Goal: Check status: Check status

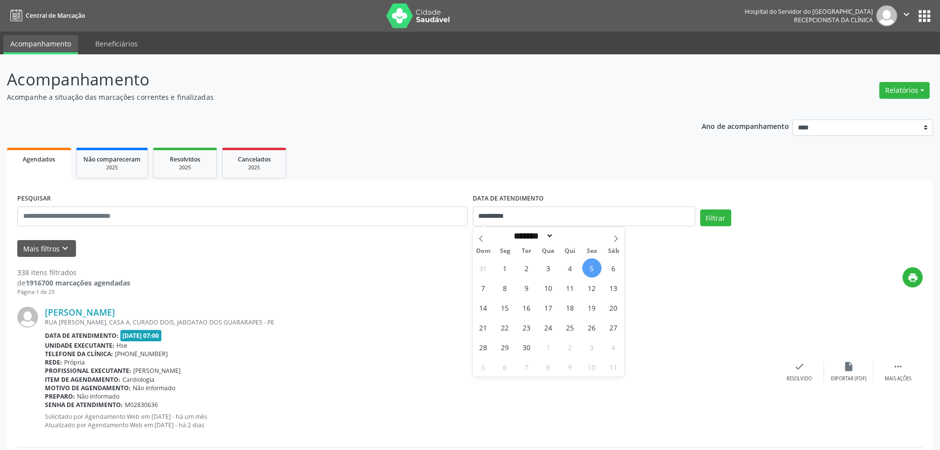
select select "*"
click at [230, 211] on input "text" at bounding box center [242, 216] width 451 height 20
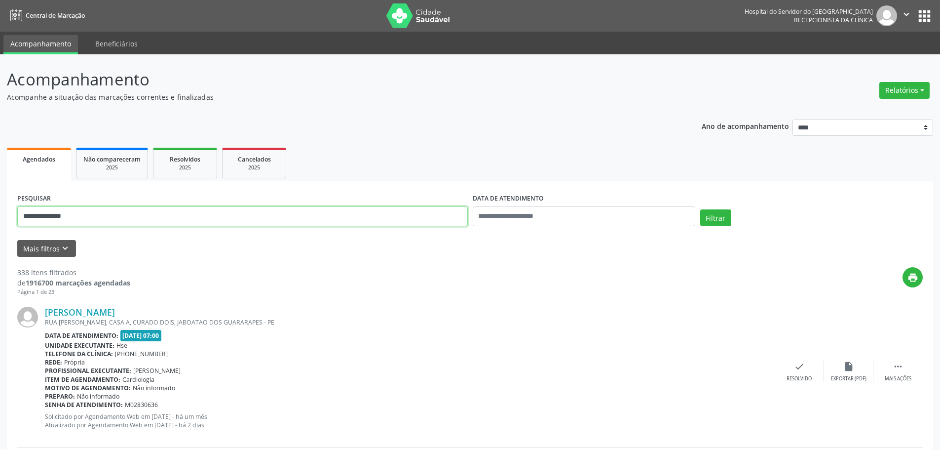
type input "**********"
click at [700, 209] on button "Filtrar" at bounding box center [715, 217] width 31 height 17
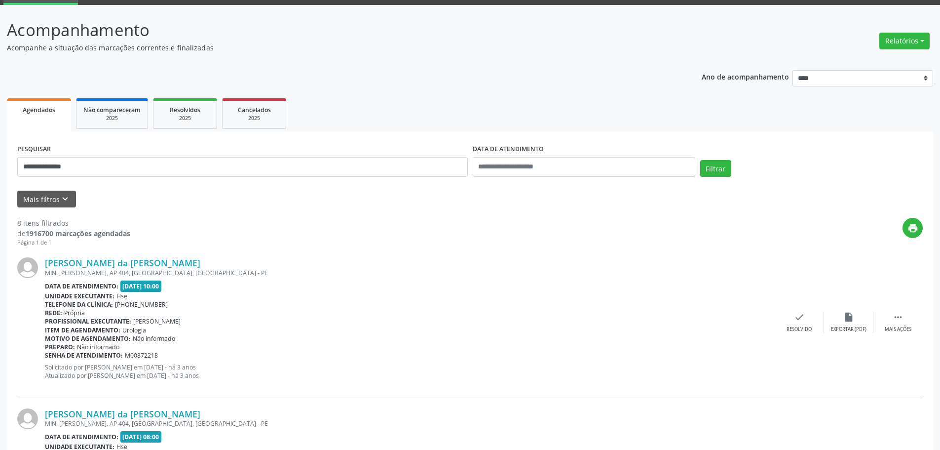
click at [102, 255] on div "[PERSON_NAME] da [PERSON_NAME] MIN. [PERSON_NAME], AP 404, [GEOGRAPHIC_DATA], […" at bounding box center [470, 322] width 906 height 151
click at [94, 267] on link "[PERSON_NAME] da [PERSON_NAME]" at bounding box center [122, 262] width 155 height 11
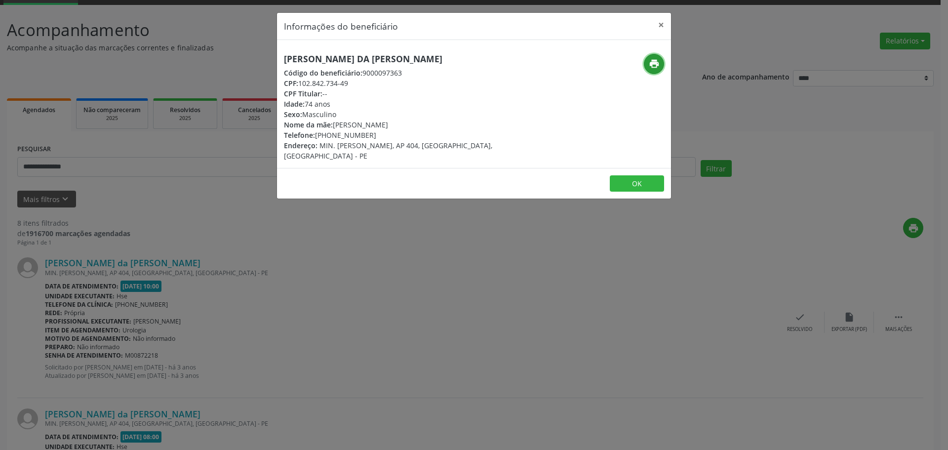
click at [652, 60] on icon "print" at bounding box center [654, 63] width 11 height 11
